Goal: Task Accomplishment & Management: Manage account settings

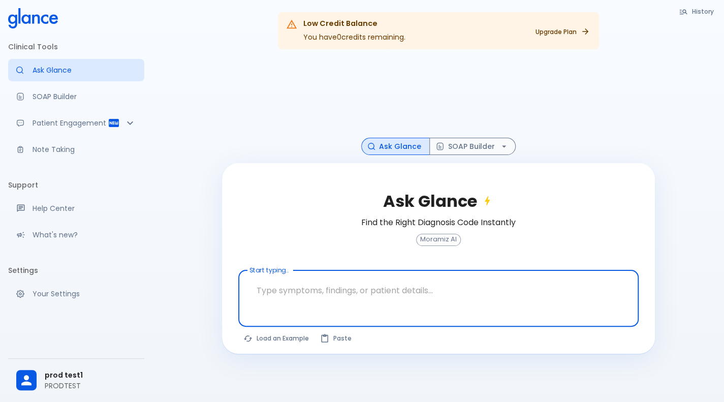
click at [567, 81] on div at bounding box center [438, 97] width 433 height 80
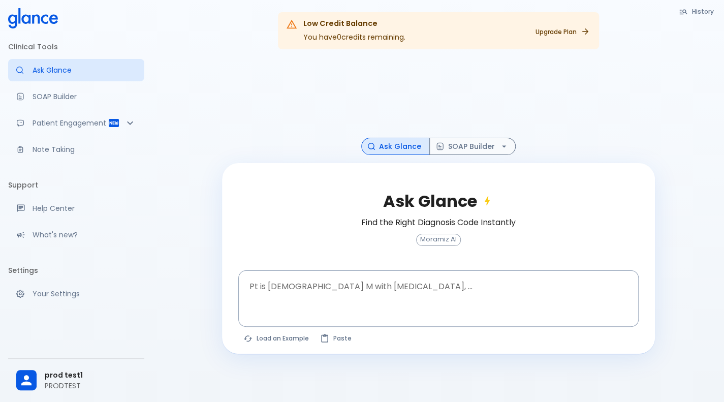
click at [51, 381] on p "PRODTEST" at bounding box center [91, 386] width 92 height 10
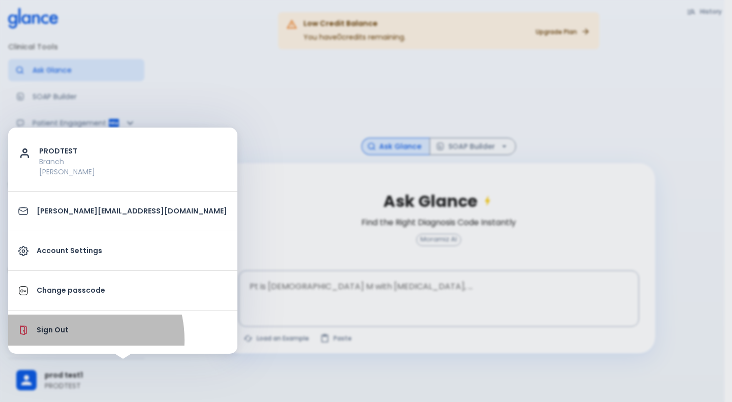
click at [66, 340] on li "Sign Out" at bounding box center [122, 330] width 229 height 31
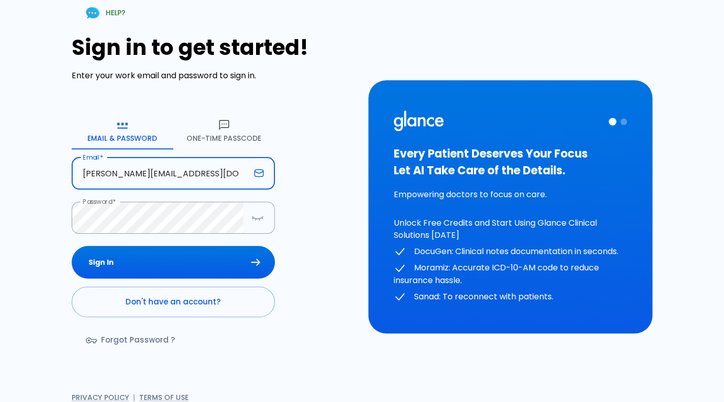
click at [215, 173] on input "[PERSON_NAME][EMAIL_ADDRESS][DOMAIN_NAME]" at bounding box center [161, 174] width 178 height 32
type input "[PERSON_NAME][EMAIL_ADDRESS][DOMAIN_NAME]"
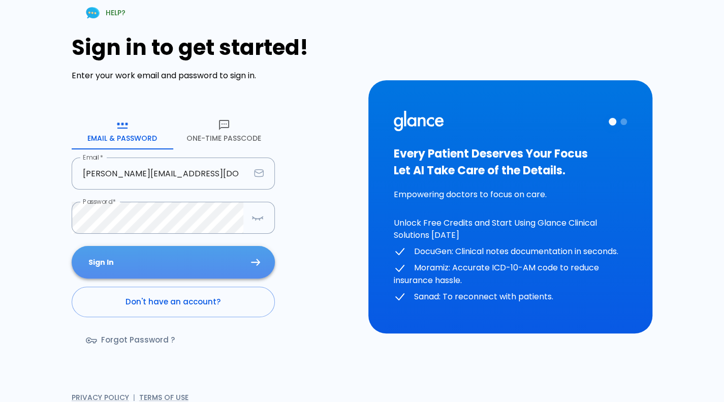
click at [225, 275] on button "Sign In" at bounding box center [173, 262] width 203 height 33
